Goal: Find specific page/section: Find specific page/section

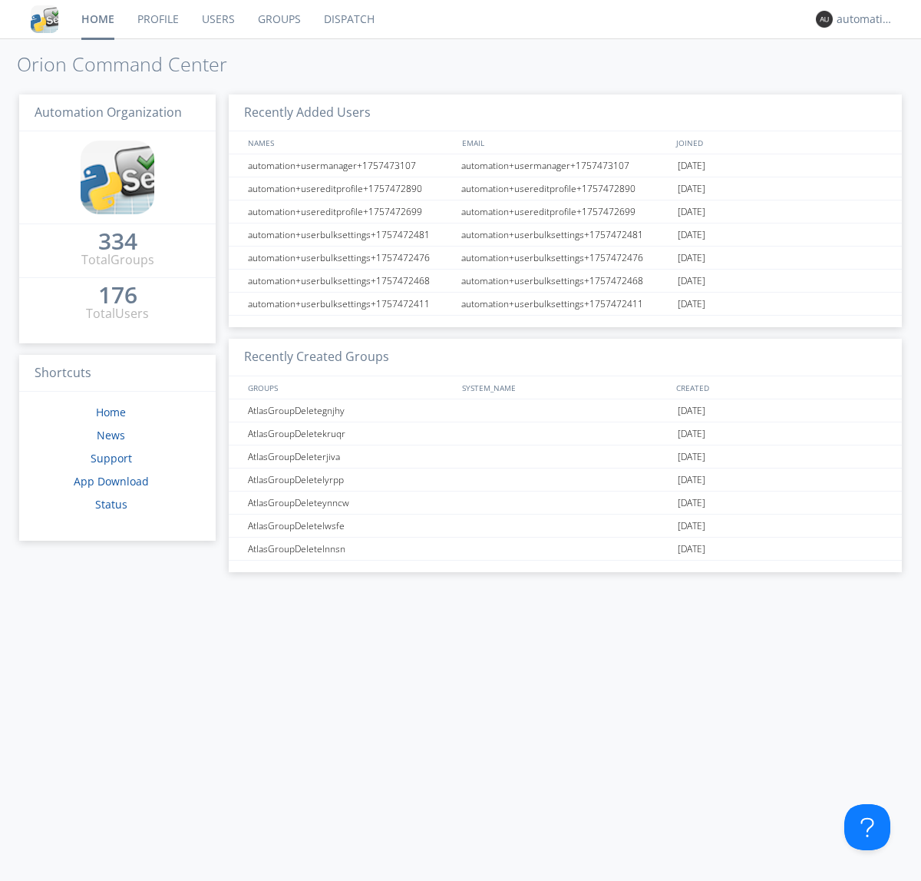
click at [348, 19] on link "Dispatch" at bounding box center [349, 19] width 74 height 38
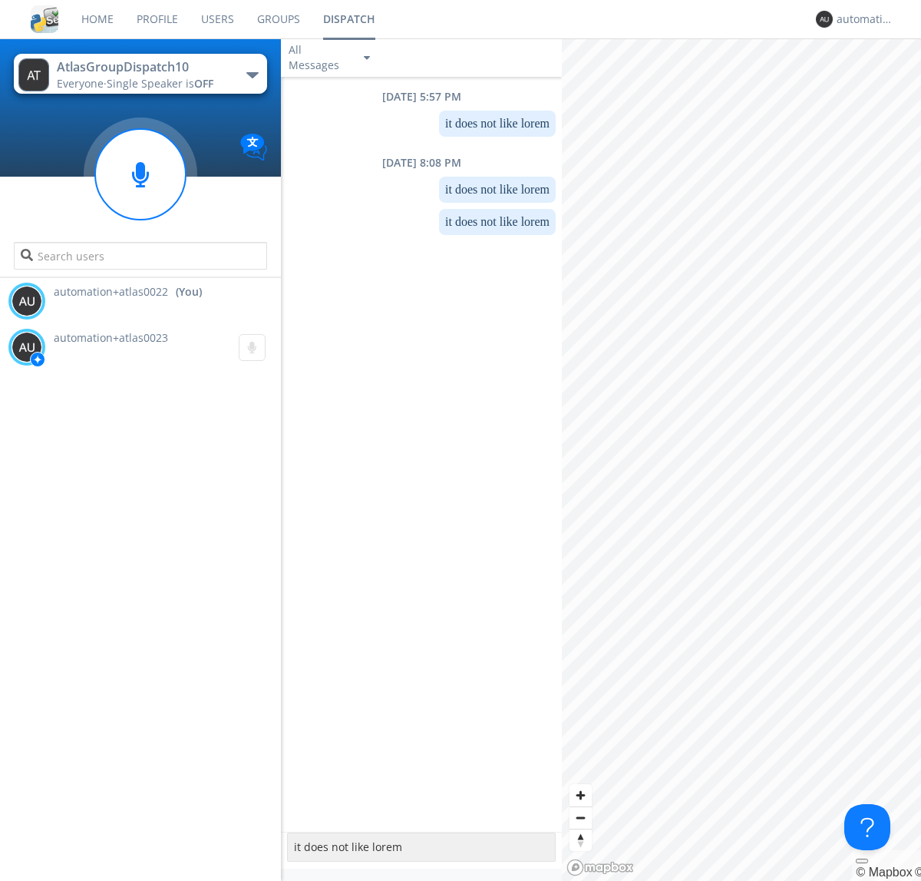
type textarea "it does not like lorem"
click at [861, 19] on div "automation+atlas0022" at bounding box center [866, 19] width 58 height 15
